Goal: Ask a question

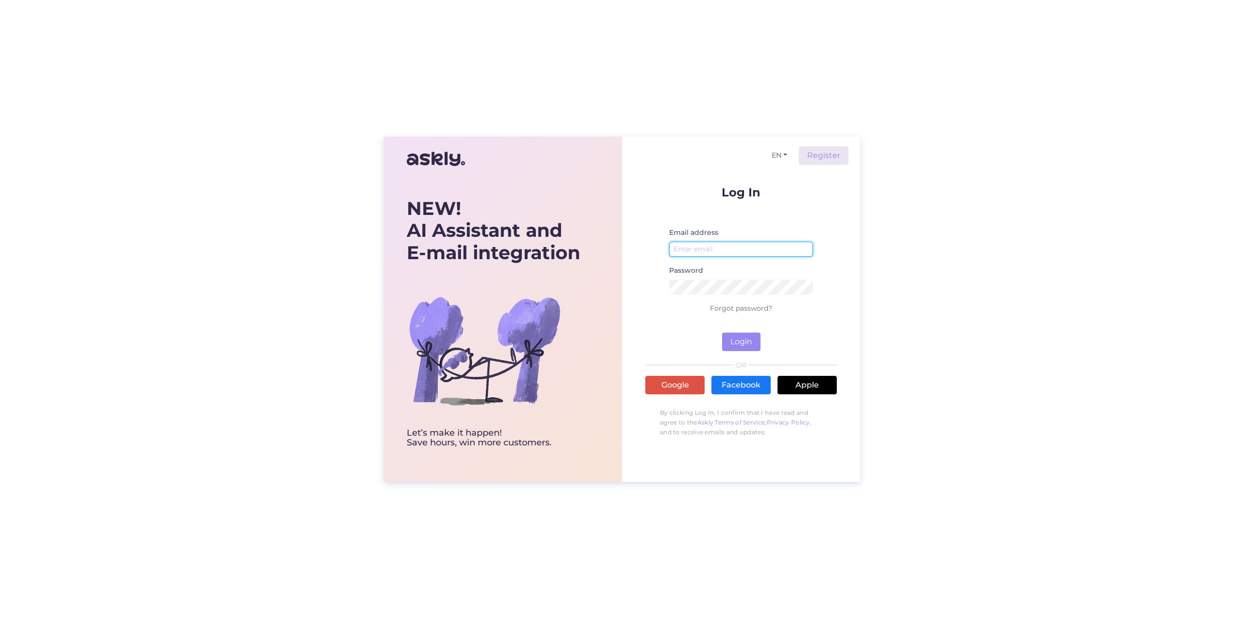
click at [723, 241] on input "email" at bounding box center [741, 248] width 144 height 15
type input "k"
type input "[EMAIL_ADDRESS][DOMAIN_NAME]"
click at [722, 332] on button "Login" at bounding box center [741, 341] width 38 height 18
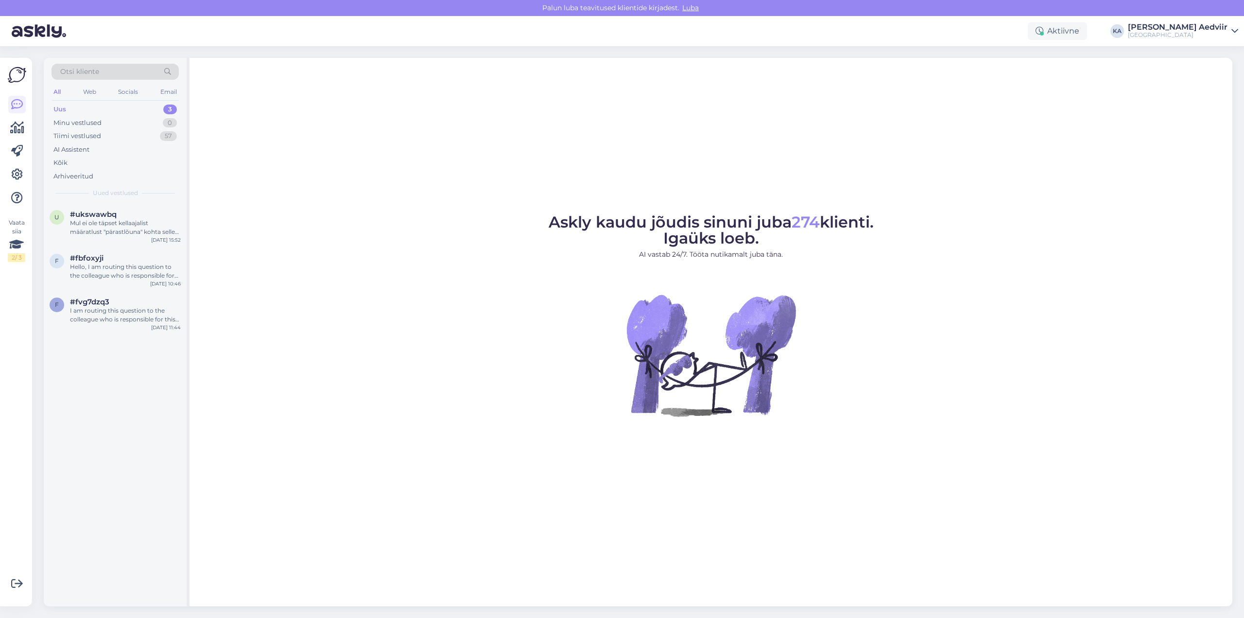
click at [61, 106] on div "Uus" at bounding box center [59, 109] width 13 height 10
click at [119, 228] on div "Mul ei ole täpset kellaajalist määratlust "pärastlõuna" kohta selles kontekstis…" at bounding box center [125, 227] width 111 height 17
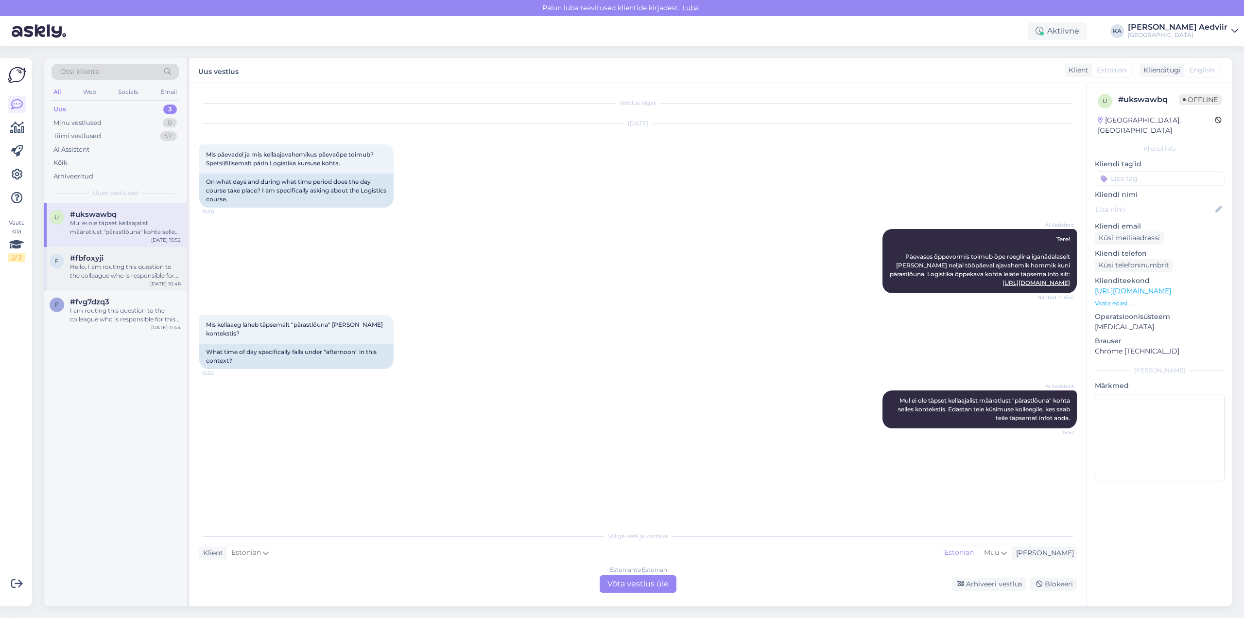
click at [139, 264] on div "Hello, I am routing this question to the colleague who is responsible for this …" at bounding box center [125, 270] width 111 height 17
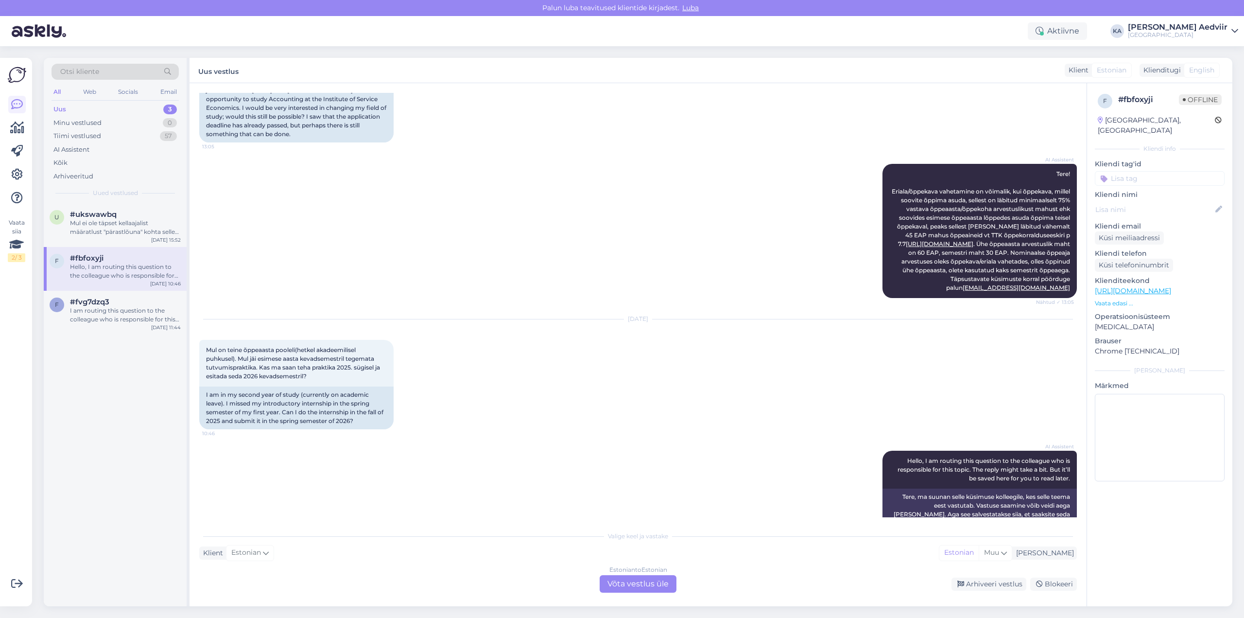
scroll to position [169, 0]
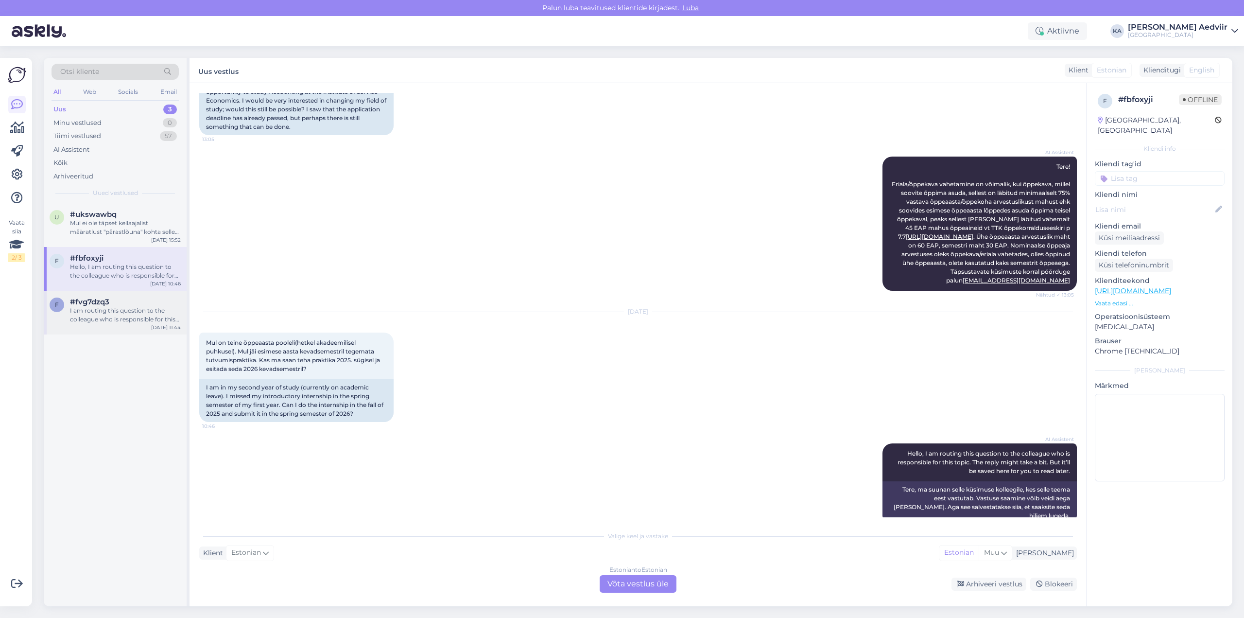
click at [132, 305] on div "#fvg7dzq3" at bounding box center [125, 301] width 111 height 9
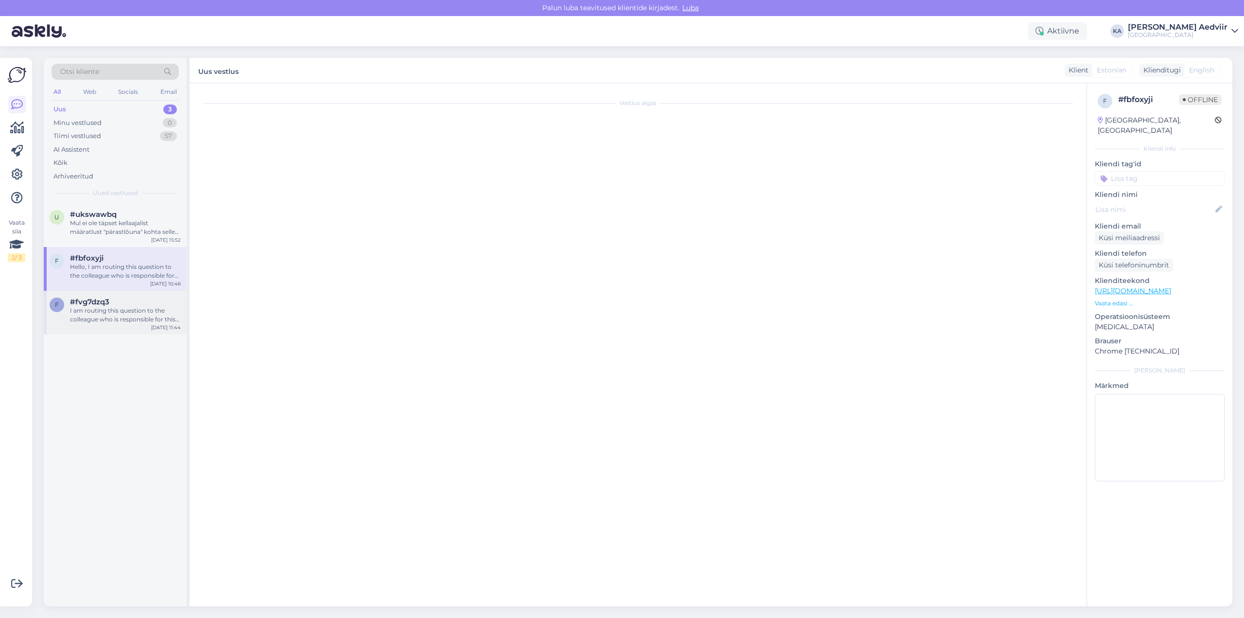
scroll to position [47, 0]
